Goal: Find contact information: Obtain details needed to contact an individual or organization

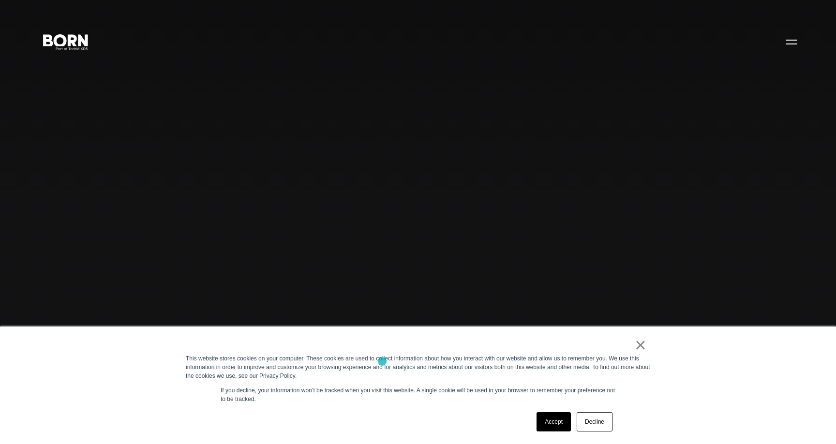
scroll to position [10, 0]
click at [643, 347] on link "×" at bounding box center [640, 345] width 12 height 9
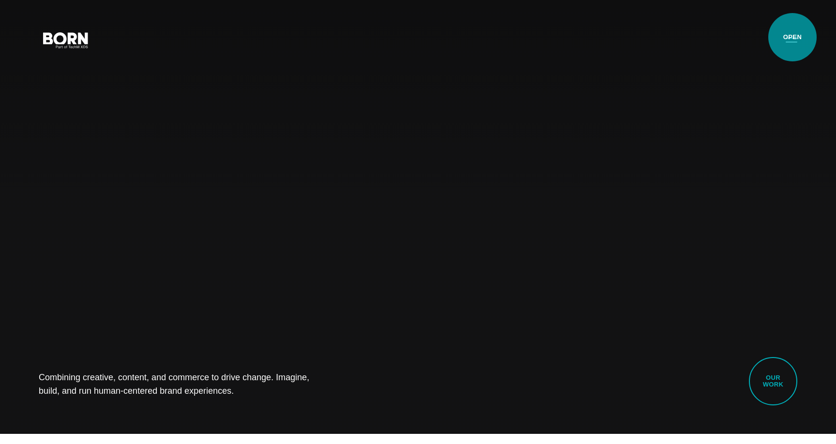
click at [792, 36] on button "Primary Menu" at bounding box center [791, 39] width 23 height 20
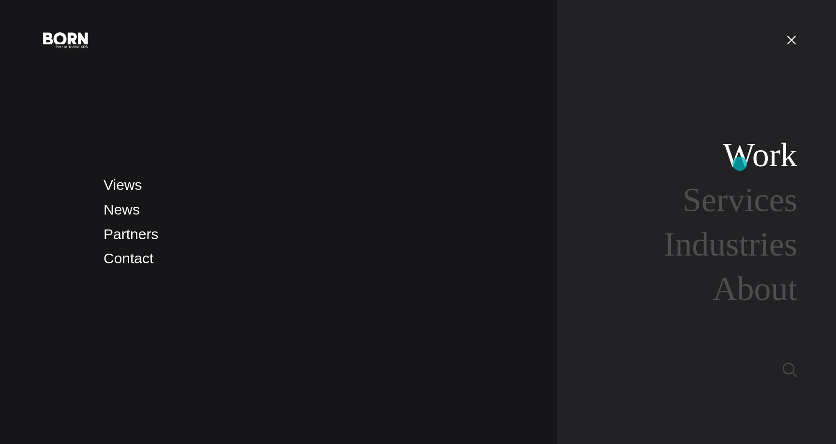
click at [741, 164] on link "Work" at bounding box center [759, 154] width 74 height 37
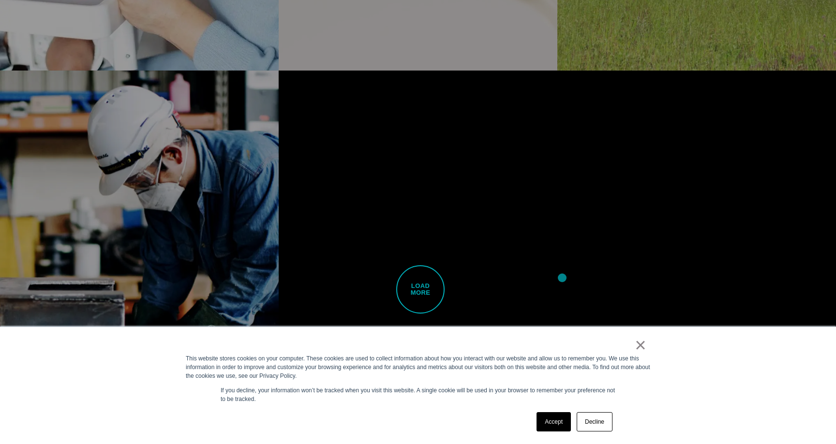
scroll to position [3272, 0]
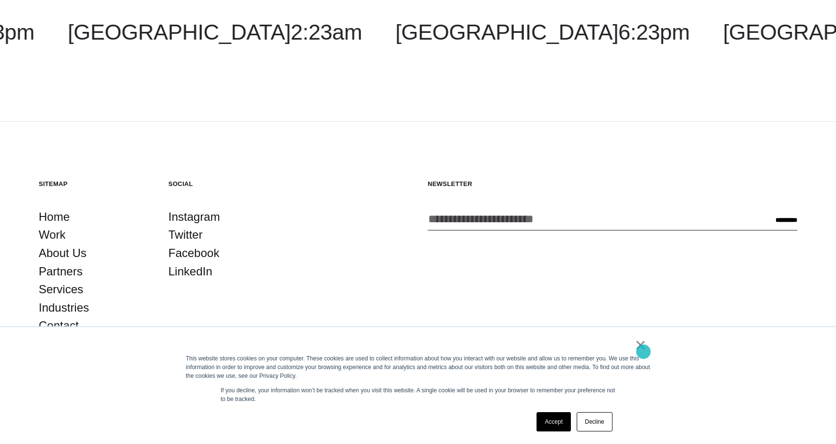
click at [643, 350] on link "×" at bounding box center [640, 345] width 12 height 9
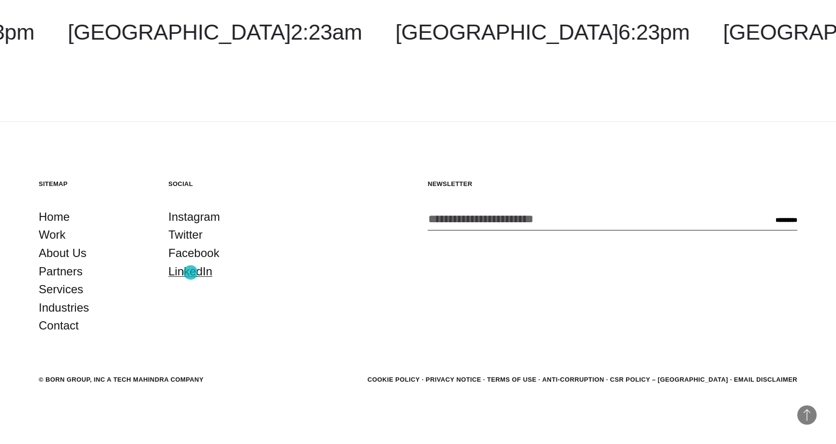
click at [191, 273] on link "LinkedIn" at bounding box center [190, 272] width 44 height 18
click at [61, 329] on link "Contact" at bounding box center [59, 326] width 40 height 18
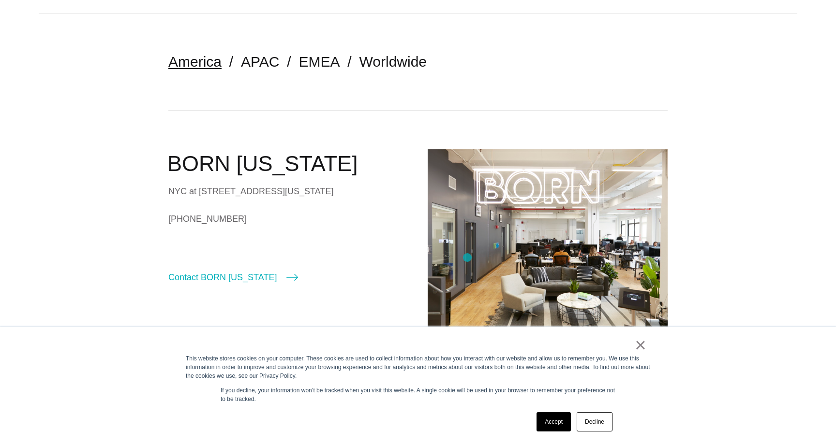
scroll to position [226, 0]
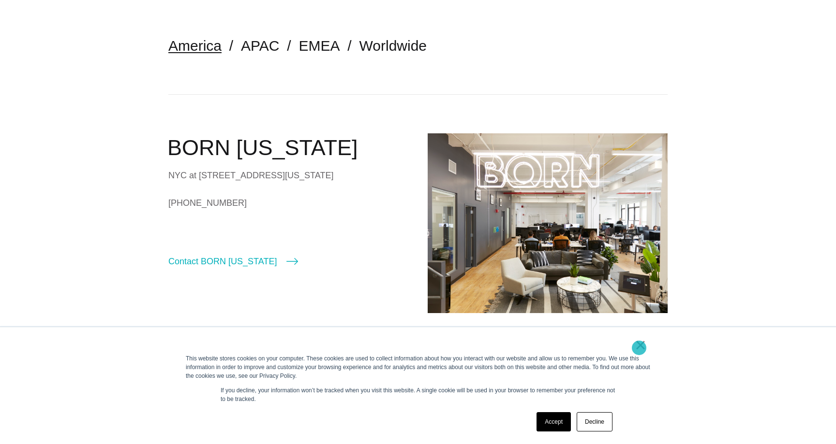
click at [639, 348] on link "×" at bounding box center [640, 345] width 12 height 9
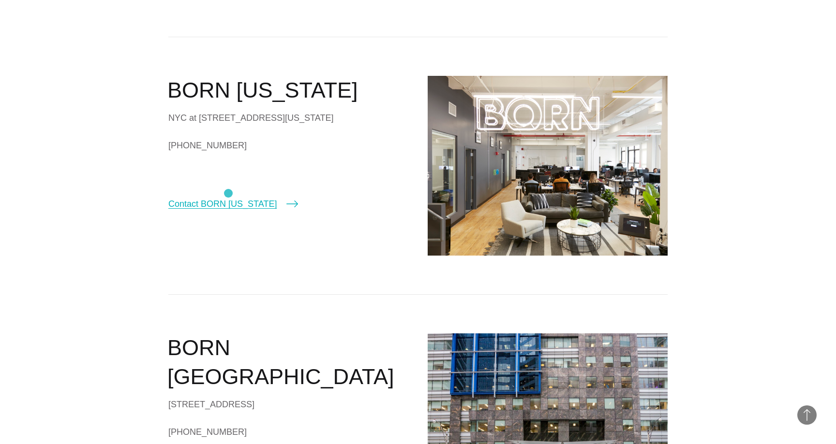
scroll to position [282, 0]
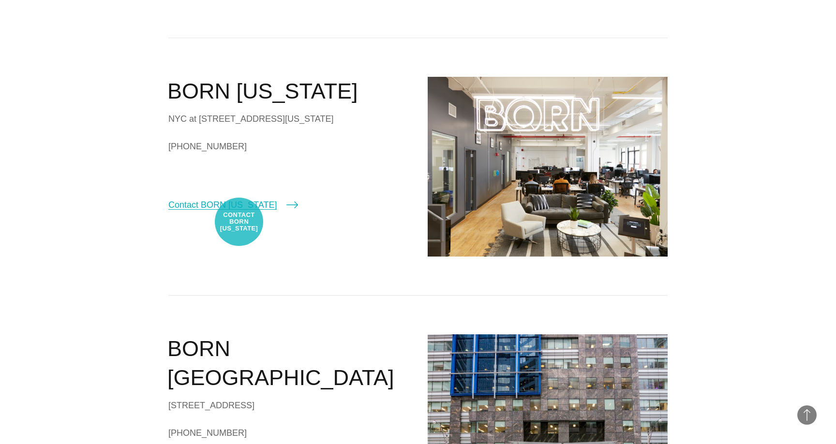
click at [239, 212] on link "Contact BORN [US_STATE]" at bounding box center [233, 205] width 130 height 14
select select "********"
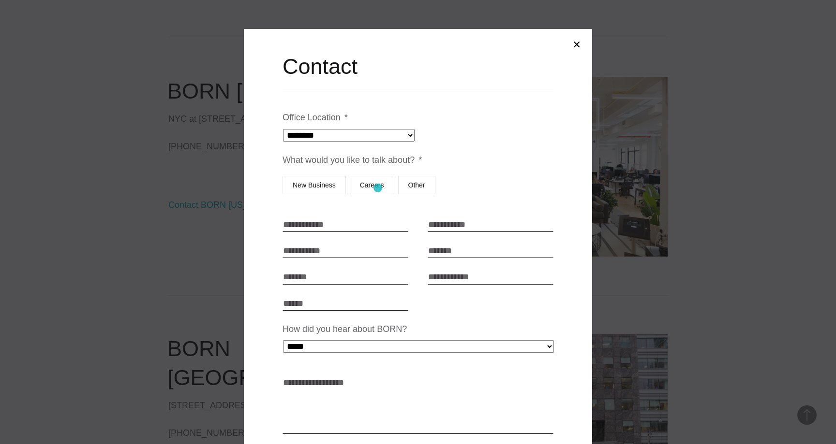
click at [378, 188] on label "Careers" at bounding box center [372, 185] width 44 height 18
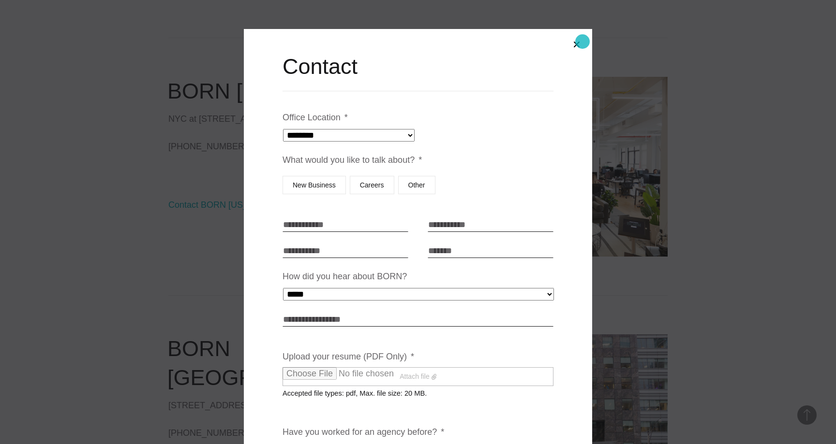
click at [582, 42] on button "Close modal" at bounding box center [576, 44] width 23 height 23
